Goal: Transaction & Acquisition: Purchase product/service

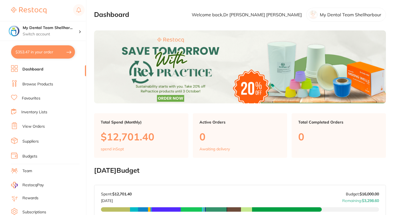
checkbox input "false"
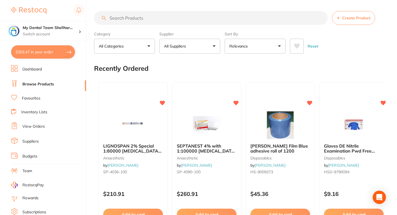
click at [119, 18] on input "search" at bounding box center [211, 18] width 234 height 14
click at [191, 45] on button "All Suppliers" at bounding box center [189, 46] width 61 height 15
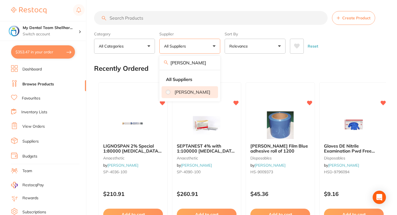
type input "henry"
click at [180, 95] on p "[PERSON_NAME]" at bounding box center [193, 92] width 36 height 5
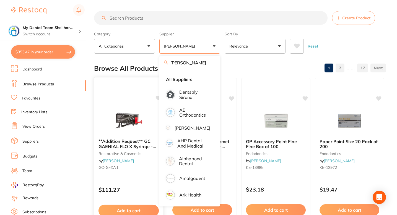
click at [157, 98] on icon at bounding box center [158, 98] width 5 height 5
click at [135, 100] on div "**Addition Request** GC GAENIAL FLO X Syringe - Light-Cured Flowable Composite …" at bounding box center [129, 157] width 70 height 161
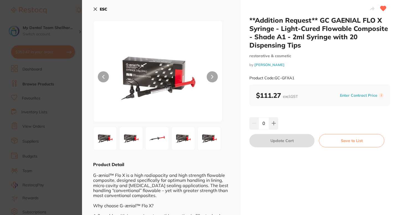
click at [96, 10] on icon at bounding box center [95, 9] width 3 height 3
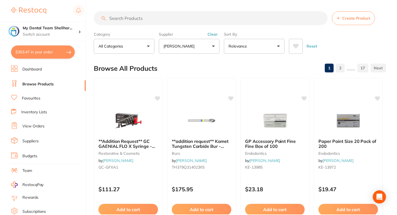
scroll to position [25, 0]
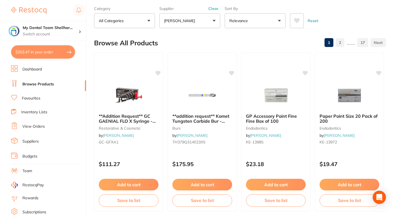
checkbox input "true"
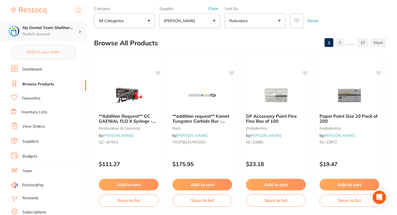
click at [58, 35] on p "Switch account" at bounding box center [51, 35] width 56 height 6
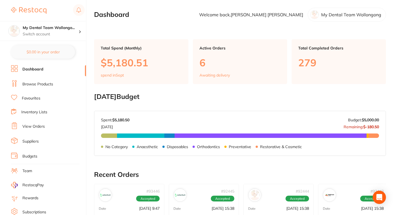
click at [49, 87] on li "Browse Products" at bounding box center [48, 84] width 75 height 8
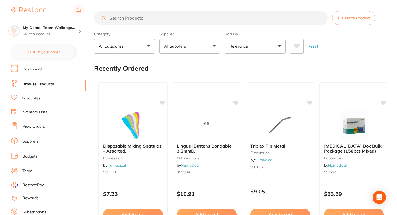
click at [117, 18] on input "search" at bounding box center [211, 18] width 234 height 14
paste input "GC GAENIAL FLO X Syringe - Light-Cured Flowable Composite - Shade A1 - 2ml Syri…"
type input "GC GAENIAL FLO X Syringe - Light-Cured Flowable Composite - Shade A1 - 2ml Syri…"
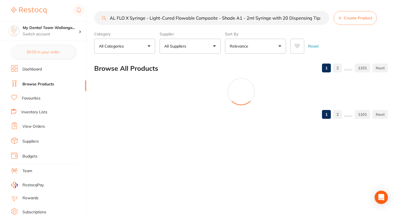
scroll to position [0, 20]
click at [322, 18] on input "GC GAENIAL FLO X Syringe - Light-Cured Flowable Composite - Shade A1 - 2ml Syri…" at bounding box center [211, 18] width 235 height 14
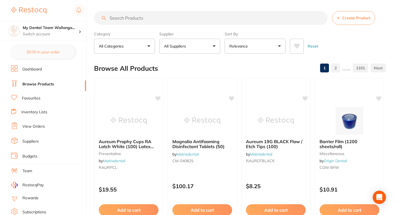
click at [127, 18] on input "search" at bounding box center [211, 18] width 234 height 14
paste input "GC-GFXA1"
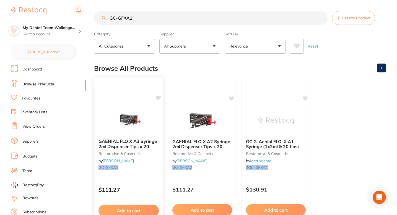
type input "GC-GFXA1"
click at [159, 97] on icon at bounding box center [158, 98] width 5 height 5
click at [233, 98] on icon at bounding box center [231, 98] width 5 height 5
click at [159, 99] on icon at bounding box center [158, 98] width 5 height 5
click at [151, 169] on small "GC-GFXA3" at bounding box center [129, 168] width 60 height 4
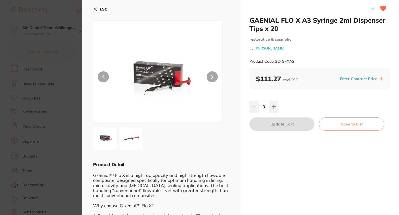
click at [94, 9] on icon at bounding box center [95, 9] width 4 height 4
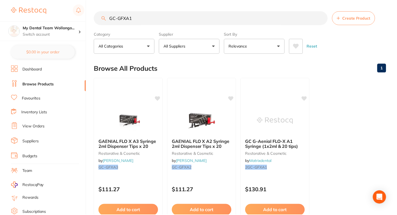
scroll to position [25, 0]
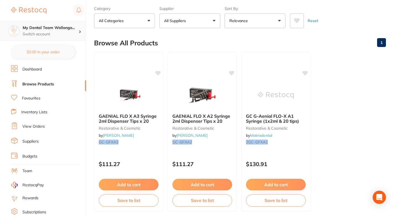
click at [64, 33] on p "Switch account" at bounding box center [51, 35] width 56 height 6
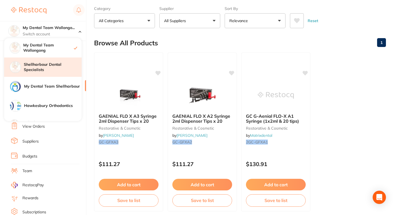
click at [55, 64] on h4 "Shellharbour Dental Specialists" at bounding box center [53, 67] width 58 height 11
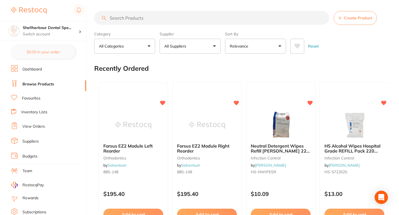
click at [131, 21] on input "search" at bounding box center [211, 18] width 235 height 14
click at [131, 21] on input "search" at bounding box center [211, 18] width 234 height 14
paste input "GC-GFXA1"
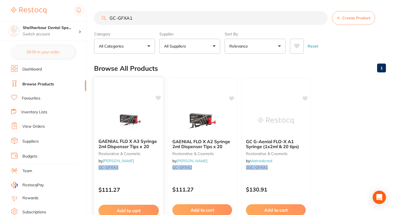
type input "GC-GFXA1"
click at [159, 99] on icon at bounding box center [158, 98] width 5 height 5
click at [157, 117] on div at bounding box center [128, 121] width 69 height 28
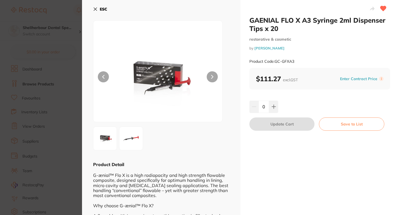
click at [95, 7] on icon at bounding box center [95, 9] width 4 height 4
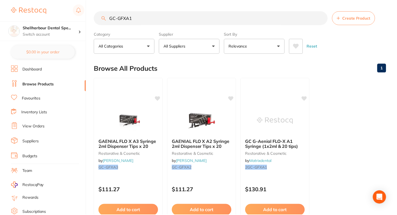
scroll to position [25, 0]
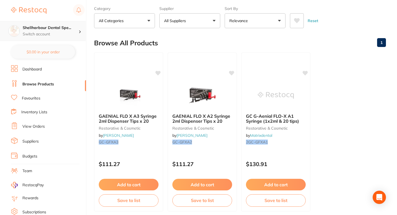
click at [63, 32] on p "Switch account" at bounding box center [51, 35] width 56 height 6
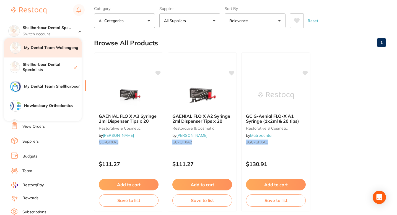
click at [60, 49] on h4 "My Dental Team Wollongong" at bounding box center [53, 48] width 58 height 6
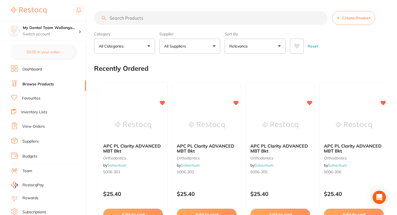
click at [109, 19] on input "search" at bounding box center [211, 18] width 234 height 14
paste input "GC-GFXA1"
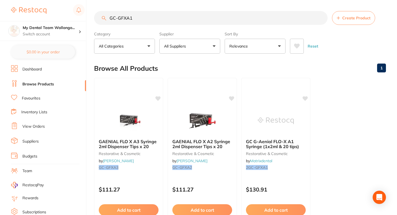
type input "GC-GFXA1"
click at [305, 99] on icon at bounding box center [305, 98] width 5 height 5
click at [232, 99] on icon at bounding box center [231, 98] width 5 height 5
click at [159, 100] on icon at bounding box center [159, 98] width 6 height 6
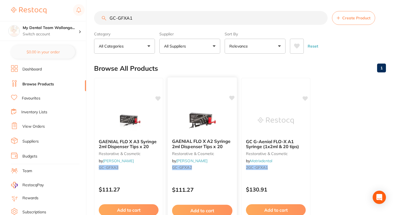
click at [233, 100] on icon at bounding box center [232, 98] width 6 height 6
click at [229, 119] on div at bounding box center [202, 121] width 69 height 28
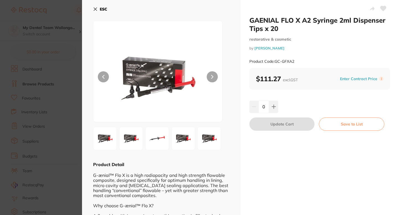
click at [382, 9] on icon at bounding box center [383, 8] width 6 height 5
click at [75, 57] on section "GAENIAL FLO X A2 Syringe 2ml Dispenser Tips x 20 restorative & cosmetic by Henr…" at bounding box center [199, 107] width 399 height 215
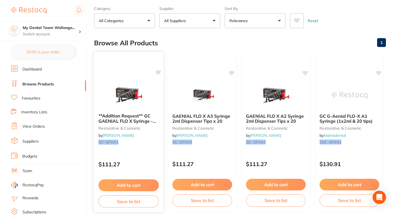
click at [154, 84] on div at bounding box center [128, 95] width 69 height 28
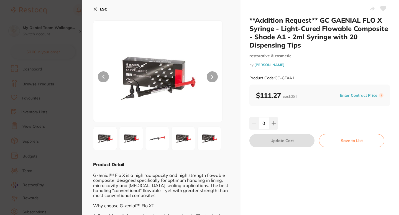
click at [381, 10] on icon at bounding box center [383, 8] width 6 height 5
click at [73, 95] on section "**Addition Request** GC GAENIAL FLO X Syringe - Light-Cured Flowable Composite …" at bounding box center [199, 107] width 399 height 215
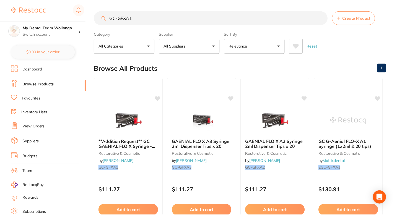
scroll to position [25, 0]
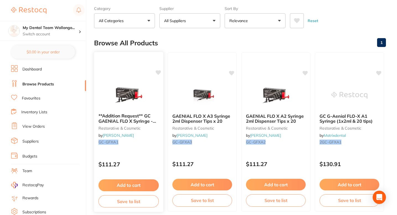
click at [152, 151] on div "**Addition Request** GC GAENIAL FLO X Syringe - Light-Cured Flowable Composite …" at bounding box center [128, 130] width 69 height 42
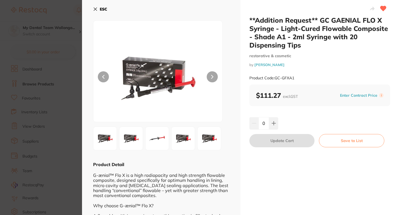
click at [75, 60] on section "**Addition Request** GC GAENIAL FLO X Syringe - Light-Cured Flowable Composite …" at bounding box center [199, 107] width 399 height 215
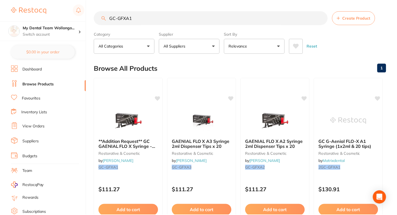
scroll to position [25, 0]
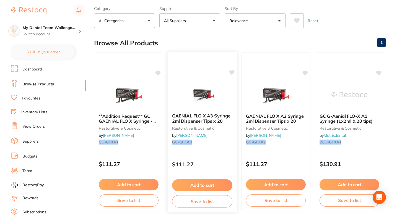
click at [219, 152] on div "GAENIAL FLO X A3 Syringe 2ml Dispenser Tips x 20 restorative & cosmetic by Henr…" at bounding box center [202, 132] width 70 height 161
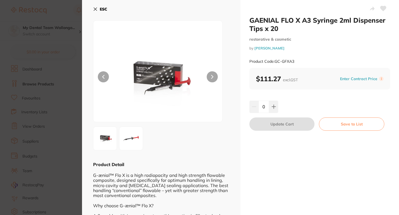
click at [383, 7] on icon at bounding box center [383, 8] width 6 height 5
click at [47, 84] on section "GAENIAL FLO X A3 Syringe 2ml Dispenser Tips x 20 restorative & cosmetic by Henr…" at bounding box center [199, 107] width 399 height 215
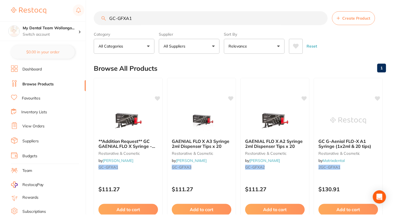
scroll to position [25, 0]
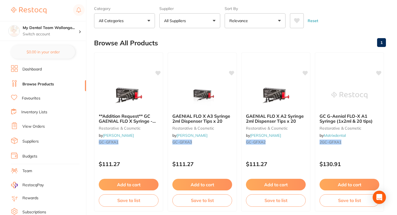
click at [35, 98] on link "Favourites" at bounding box center [31, 99] width 19 height 6
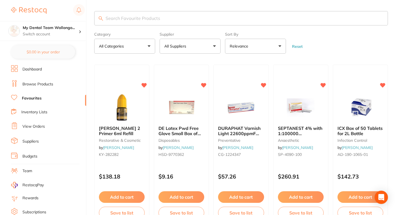
click at [173, 47] on p "All Suppliers" at bounding box center [176, 46] width 24 height 6
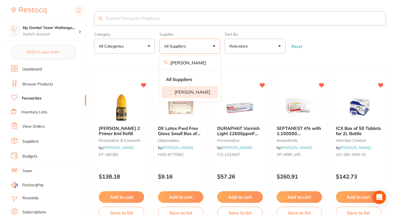
type input "henry"
click at [179, 95] on p "[PERSON_NAME]" at bounding box center [193, 92] width 36 height 5
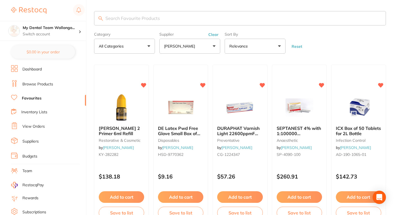
click at [117, 23] on input "search" at bounding box center [240, 18] width 292 height 14
paste input "GC-GFXA1"
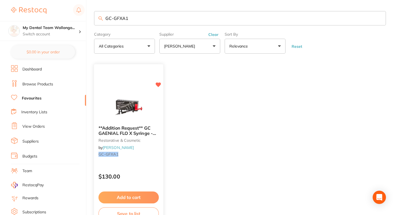
type input "GC-GFXA1"
click at [148, 166] on div "**Addition Request** GC GAENIAL FLO X Syringe - Light-Cured Flowable Composite …" at bounding box center [129, 144] width 70 height 161
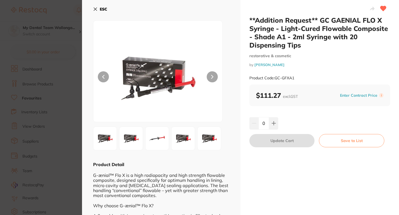
click at [95, 8] on icon at bounding box center [95, 9] width 4 height 4
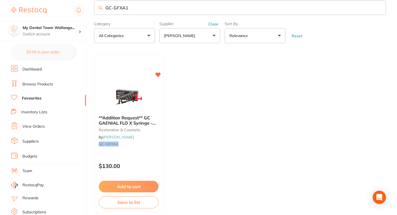
scroll to position [11, 0]
click at [66, 30] on h4 "My Dental Team Wollongo..." at bounding box center [51, 28] width 56 height 6
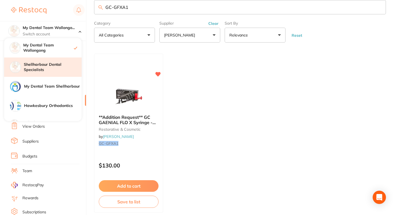
click at [61, 63] on h4 "Shellharbour Dental Specialists" at bounding box center [53, 67] width 58 height 11
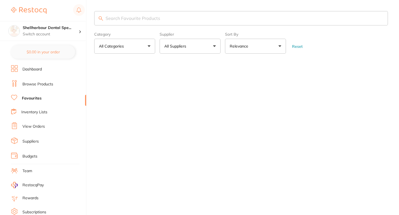
click at [122, 17] on input "search" at bounding box center [240, 18] width 293 height 14
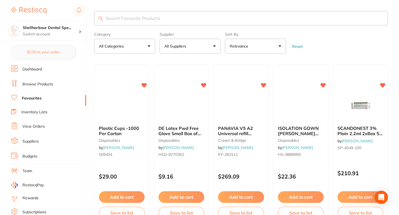
paste input "GC-GFXA1"
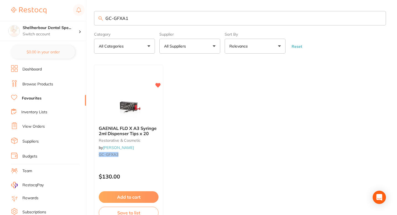
type input "GC-GFXA1"
click at [142, 159] on div "GAENIAL FLO X A3 Syringe 2ml Dispenser Tips x 20 restorative & cosmetic by Henr…" at bounding box center [128, 143] width 69 height 42
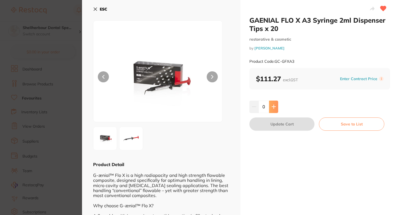
click at [271, 106] on icon at bounding box center [273, 107] width 4 height 4
type input "1"
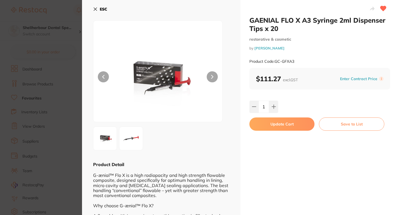
click at [279, 125] on button "Update Cart" at bounding box center [281, 124] width 65 height 13
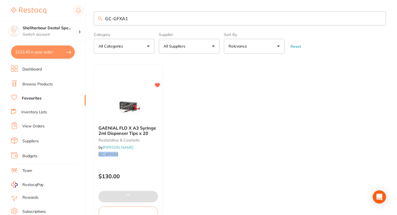
scroll to position [11, 0]
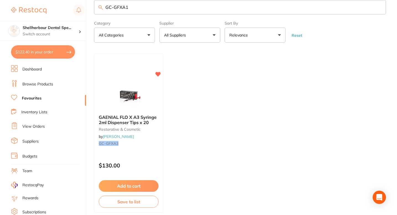
click at [55, 53] on button "$122.40 in your order" at bounding box center [43, 51] width 64 height 13
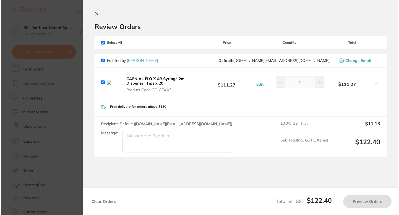
scroll to position [0, 0]
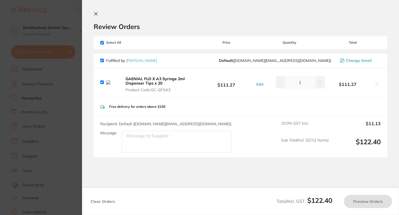
checkbox input "true"
click at [375, 84] on icon at bounding box center [376, 84] width 4 height 4
checkbox input "false"
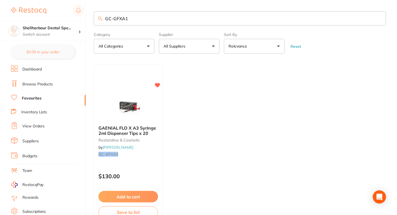
scroll to position [11, 0]
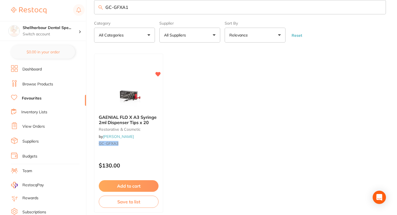
drag, startPoint x: 130, startPoint y: 7, endPoint x: 106, endPoint y: 6, distance: 23.8
click at [106, 6] on input "GC-GFXA1" at bounding box center [240, 7] width 292 height 14
click at [65, 37] on p "Switch account" at bounding box center [51, 35] width 56 height 6
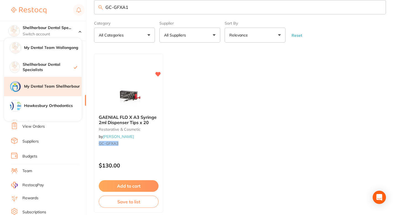
click at [61, 88] on h4 "My Dental Team Shellharbour" at bounding box center [53, 87] width 58 height 6
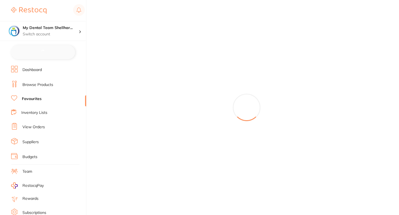
checkbox input "false"
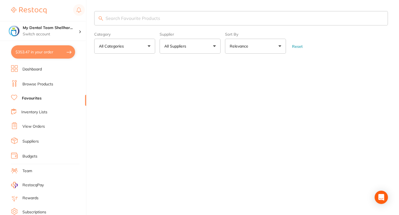
click at [109, 20] on input "search" at bounding box center [240, 18] width 293 height 14
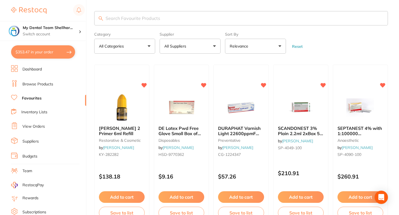
paste input "GC-GFXA1"
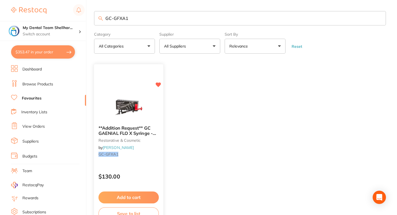
type input "GC-GFXA1"
click at [147, 175] on p "$130.00" at bounding box center [129, 177] width 60 height 6
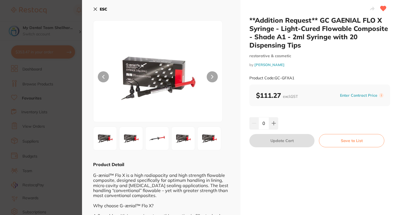
click at [93, 8] on icon at bounding box center [95, 9] width 4 height 4
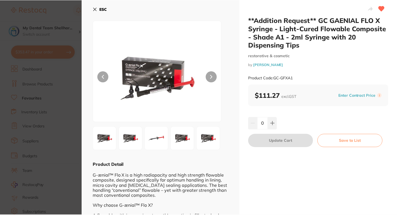
scroll to position [11, 0]
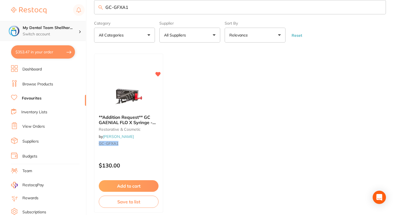
click at [60, 33] on p "Switch account" at bounding box center [51, 35] width 56 height 6
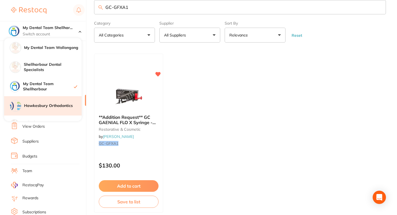
click at [60, 104] on h4 "Hawkesbury Orthodontics" at bounding box center [53, 106] width 58 height 6
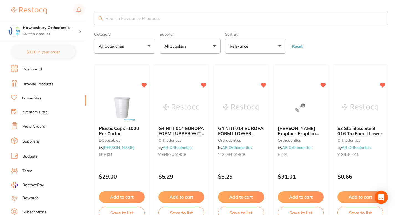
click at [120, 18] on input "search" at bounding box center [240, 18] width 293 height 14
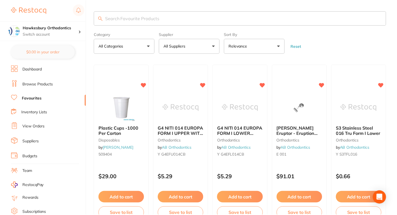
paste input "GC-GFXA1"
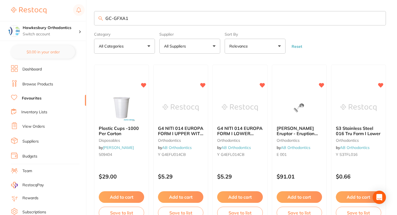
type input "GC-GFXA1"
click at [41, 84] on link "Browse Products" at bounding box center [37, 85] width 31 height 6
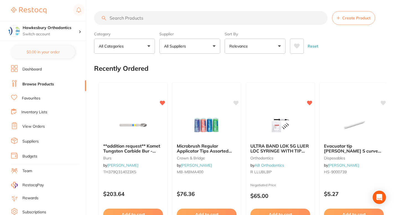
click at [131, 19] on input "search" at bounding box center [211, 18] width 234 height 14
paste input "GC-GFXA1"
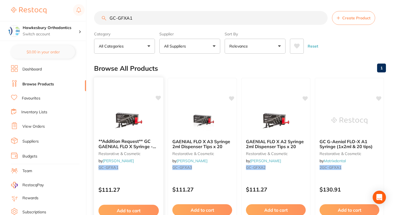
type input "GC-GFXA1"
click at [159, 100] on icon at bounding box center [159, 98] width 6 height 6
click at [162, 120] on div at bounding box center [128, 121] width 69 height 28
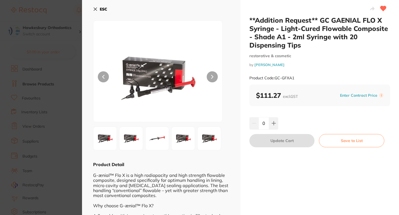
click at [94, 9] on icon at bounding box center [95, 9] width 4 height 4
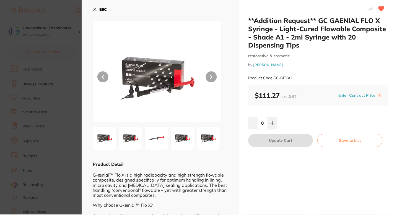
scroll to position [11, 0]
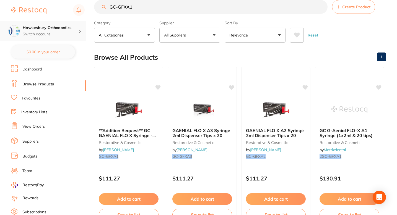
click at [66, 32] on p "Switch account" at bounding box center [51, 35] width 56 height 6
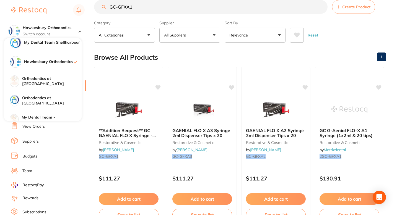
scroll to position [53, 0]
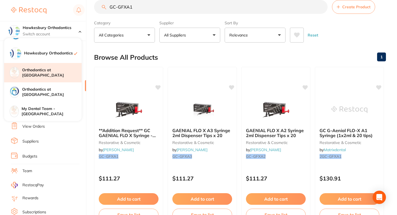
click at [55, 75] on h4 "Orthodontics at [GEOGRAPHIC_DATA]" at bounding box center [52, 73] width 60 height 11
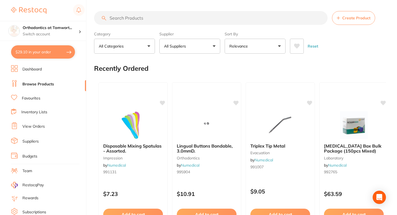
click at [118, 19] on input "search" at bounding box center [211, 18] width 234 height 14
paste input "GC-GFXA1"
click at [118, 19] on input "GC-GFXA1" at bounding box center [211, 18] width 235 height 14
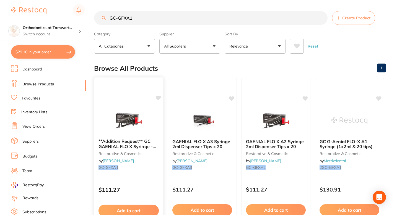
type input "GC-GFXA1"
click at [159, 101] on icon at bounding box center [159, 98] width 6 height 6
click at [159, 98] on icon at bounding box center [158, 98] width 5 height 5
click at [158, 125] on div at bounding box center [128, 121] width 69 height 28
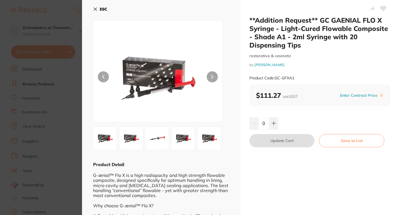
click at [381, 9] on icon at bounding box center [383, 8] width 6 height 5
click at [67, 72] on section "**Addition Request** GC GAENIAL FLO X Syringe - Light-Cured Flowable Composite …" at bounding box center [199, 107] width 399 height 215
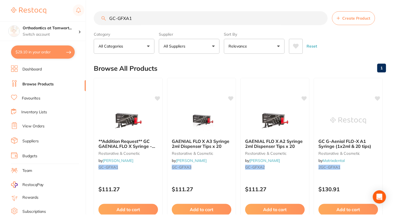
scroll to position [11, 0]
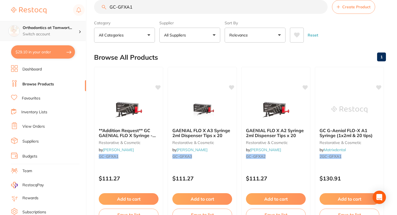
click at [68, 29] on h4 "Orthodontics at Tamwort..." at bounding box center [51, 28] width 56 height 6
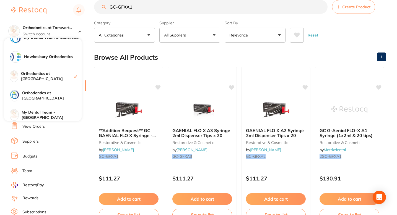
scroll to position [53, 0]
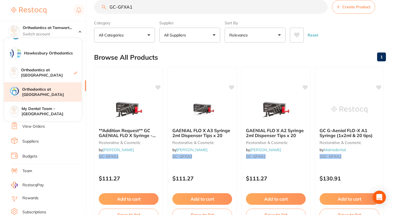
click at [59, 94] on h4 "Orthodontics at [GEOGRAPHIC_DATA]" at bounding box center [52, 92] width 60 height 11
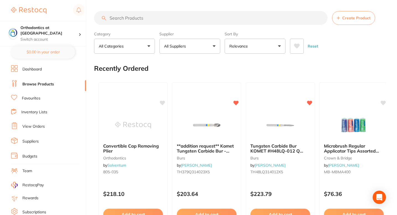
click at [118, 18] on input "search" at bounding box center [211, 18] width 234 height 14
paste input "GC-GFXA1"
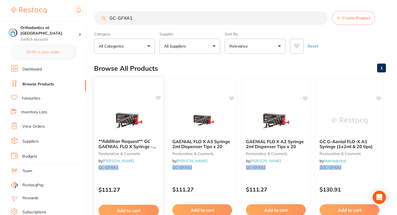
type input "GC-GFXA1"
click at [159, 100] on icon at bounding box center [159, 98] width 6 height 6
click at [160, 168] on div "**Addition Request** GC GAENIAL FLO X Syringe - Light-Cured Flowable Composite …" at bounding box center [128, 156] width 69 height 42
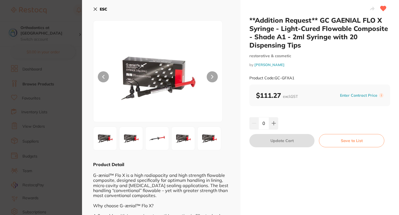
click at [61, 15] on section "**Addition Request** GC GAENIAL FLO X Syringe - Light-Cured Flowable Composite …" at bounding box center [199, 107] width 399 height 215
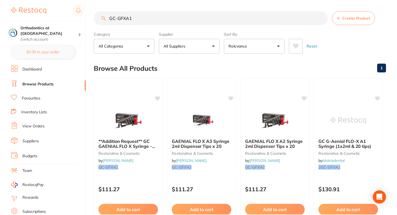
scroll to position [11, 0]
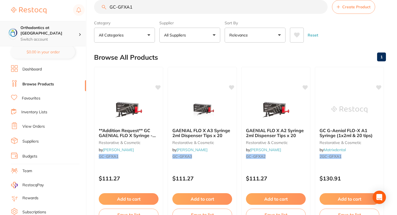
click at [55, 37] on p "Switch account" at bounding box center [49, 40] width 58 height 6
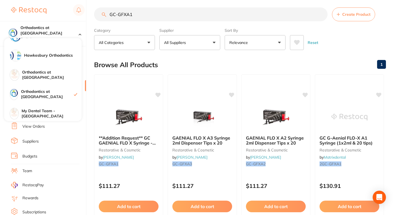
scroll to position [53, 0]
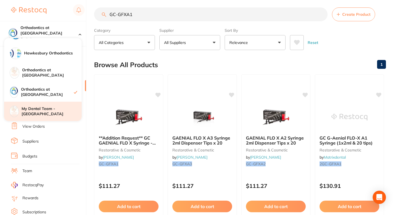
click at [69, 113] on h4 "My Dental Team - [GEOGRAPHIC_DATA]" at bounding box center [52, 111] width 60 height 11
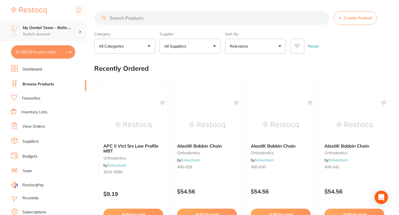
checkbox input "false"
click at [120, 19] on input "search" at bounding box center [211, 18] width 234 height 14
paste input "GC-GFXA1"
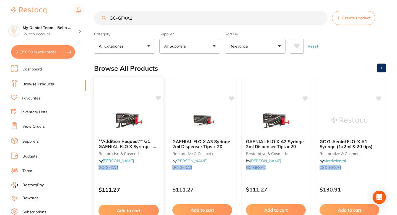
type input "GC-GFXA1"
click at [158, 98] on icon at bounding box center [158, 98] width 5 height 5
click at [151, 170] on div "**Addition Request** GC GAENIAL FLO X Syringe - Light-Cured Flowable Composite …" at bounding box center [128, 156] width 69 height 42
